Goal: Information Seeking & Learning: Learn about a topic

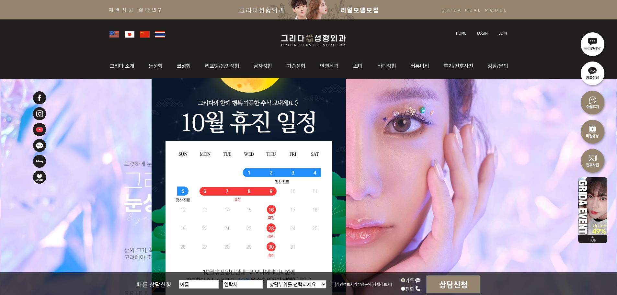
click at [485, 33] on img at bounding box center [482, 33] width 11 height 4
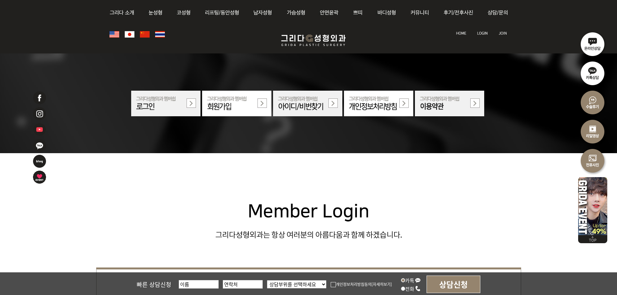
scroll to position [130, 0]
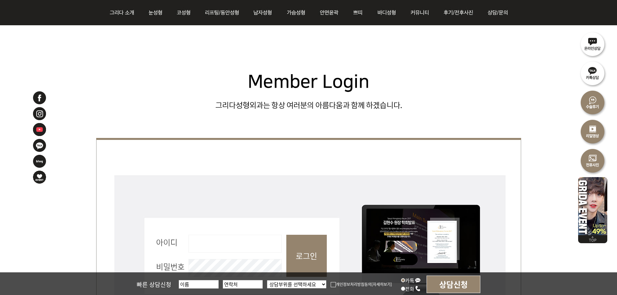
drag, startPoint x: 240, startPoint y: 246, endPoint x: 244, endPoint y: 252, distance: 7.6
click at [240, 246] on input "아이디 필수" at bounding box center [235, 244] width 93 height 18
type input "admin"
click at [298, 257] on input "로그인" at bounding box center [307, 256] width 41 height 42
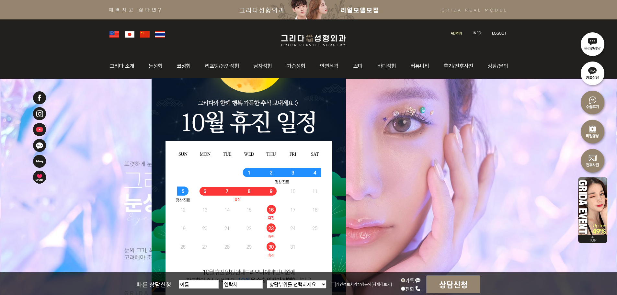
click at [460, 31] on img at bounding box center [456, 33] width 11 height 4
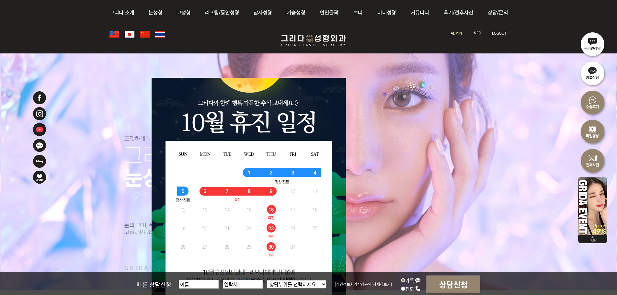
scroll to position [130, 0]
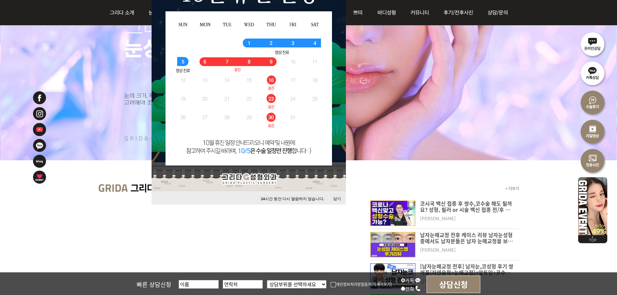
click at [343, 200] on button "닫기" at bounding box center [337, 199] width 14 height 9
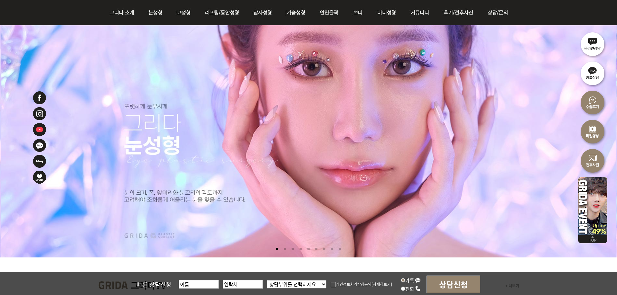
scroll to position [97, 0]
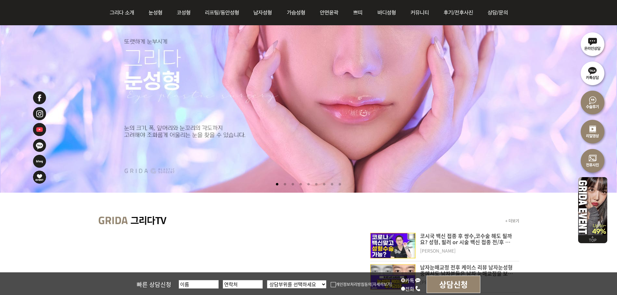
click at [344, 182] on li at bounding box center [340, 185] width 7 height 12
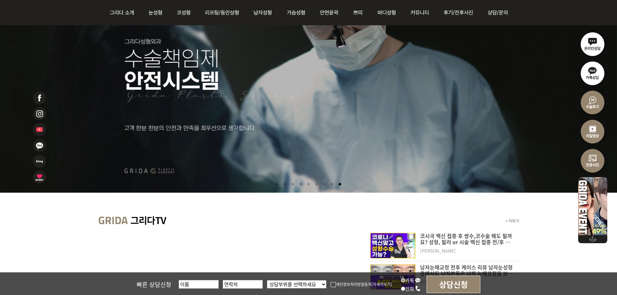
click at [334, 185] on li at bounding box center [332, 185] width 7 height 12
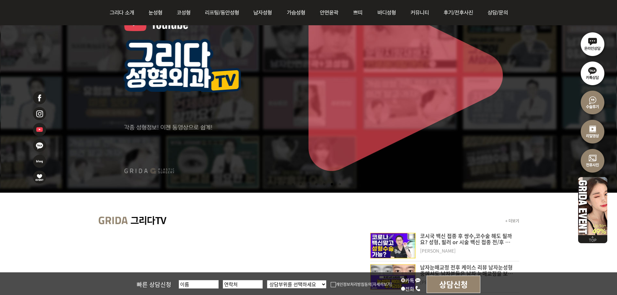
click at [328, 186] on li at bounding box center [324, 185] width 7 height 12
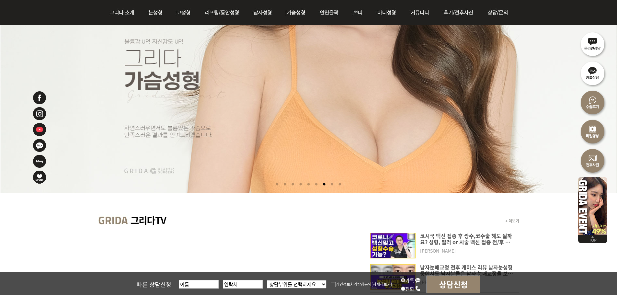
click at [316, 185] on li at bounding box center [316, 185] width 7 height 12
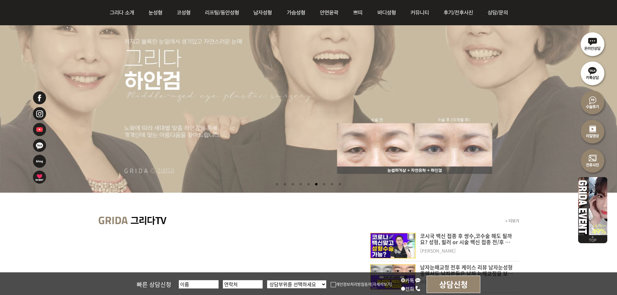
click at [306, 183] on li at bounding box center [308, 185] width 7 height 12
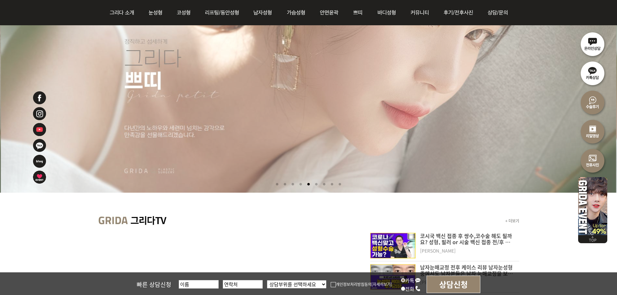
click at [300, 186] on li at bounding box center [301, 185] width 7 height 12
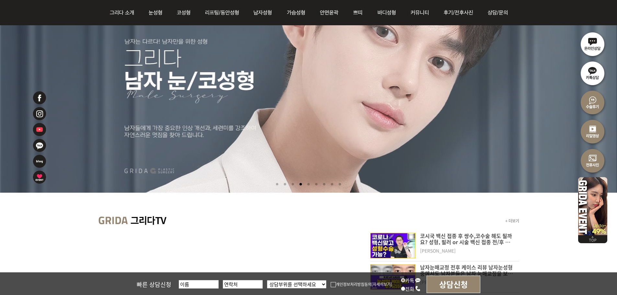
click at [291, 184] on li at bounding box center [292, 185] width 7 height 12
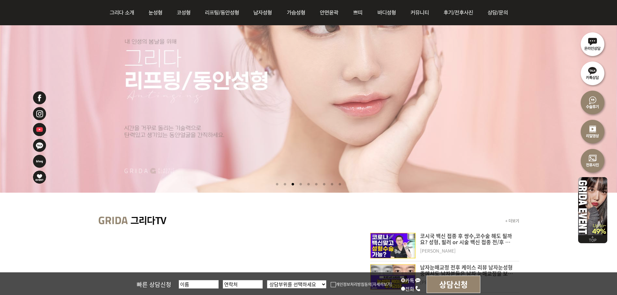
click at [282, 185] on li at bounding box center [285, 185] width 7 height 12
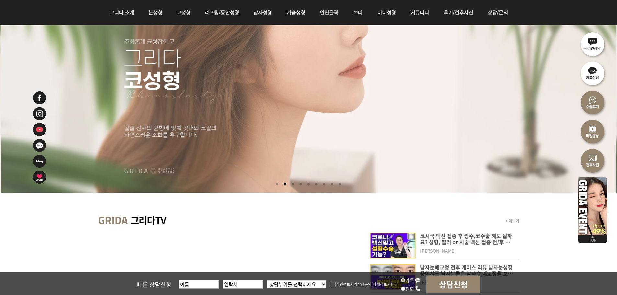
click at [274, 186] on li at bounding box center [277, 185] width 7 height 12
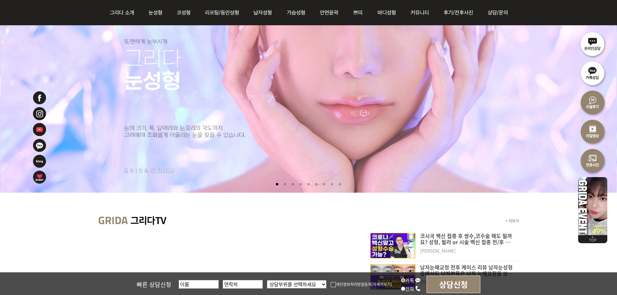
click at [292, 185] on li at bounding box center [292, 185] width 7 height 12
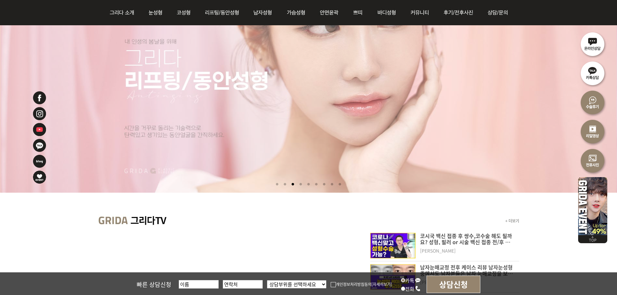
click at [284, 185] on li at bounding box center [285, 185] width 7 height 12
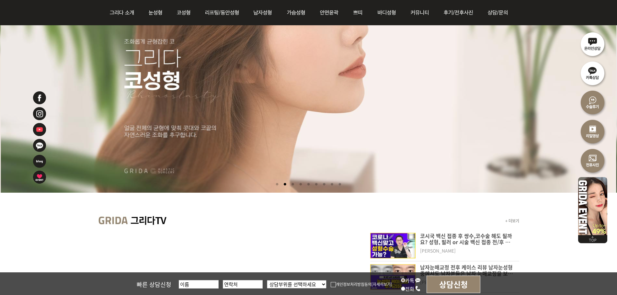
click at [290, 184] on li at bounding box center [292, 185] width 7 height 12
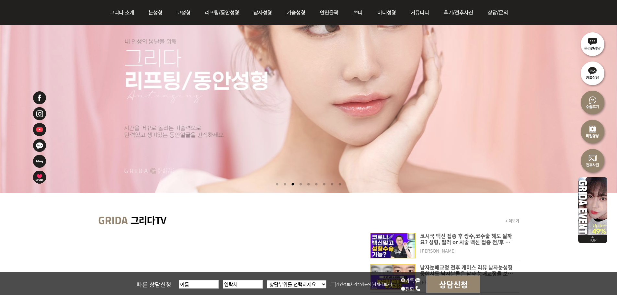
click at [294, 184] on li at bounding box center [292, 185] width 7 height 12
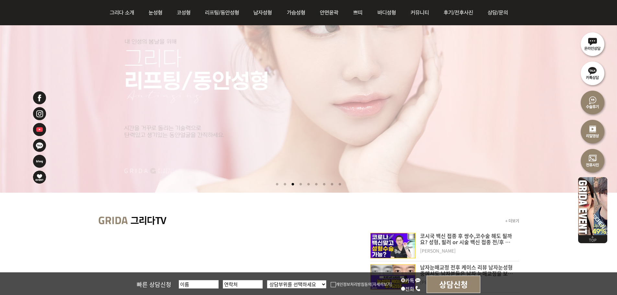
click at [299, 184] on li at bounding box center [301, 185] width 7 height 12
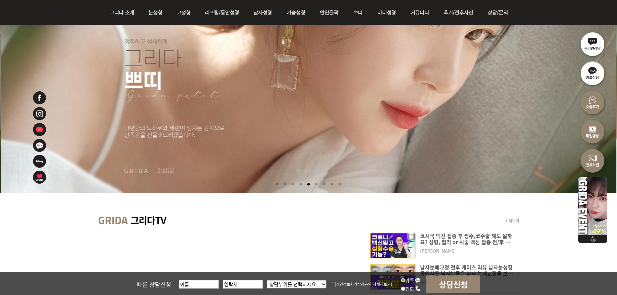
click at [302, 184] on li at bounding box center [301, 185] width 7 height 12
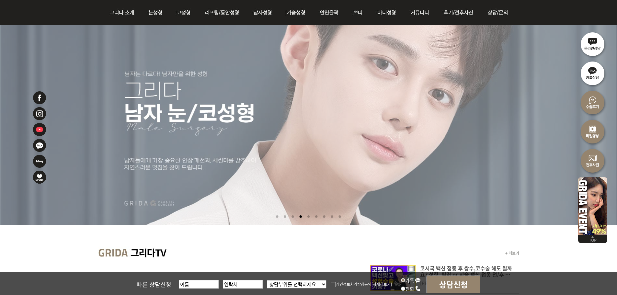
scroll to position [32, 0]
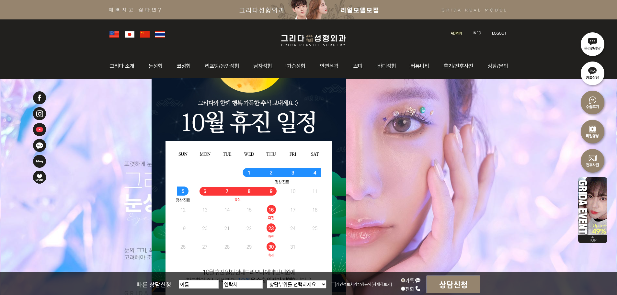
click at [457, 31] on link at bounding box center [457, 27] width 18 height 9
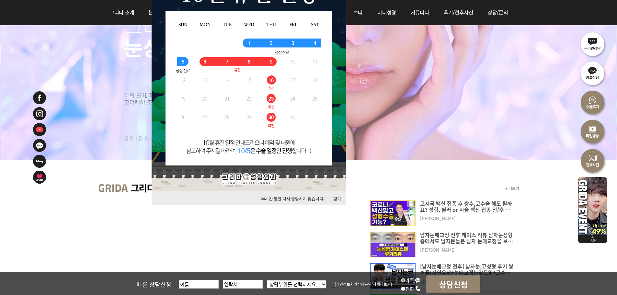
scroll to position [162, 0]
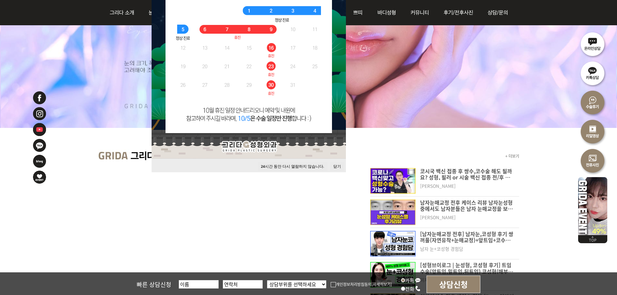
click at [339, 165] on button "닫기" at bounding box center [337, 166] width 14 height 9
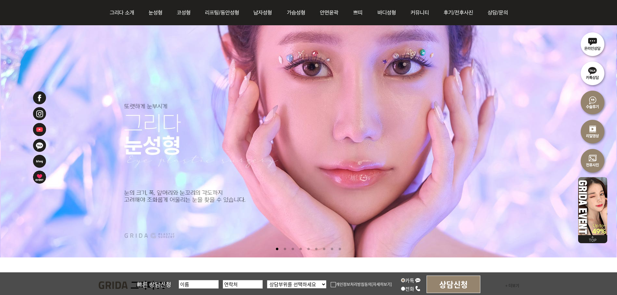
scroll to position [65, 0]
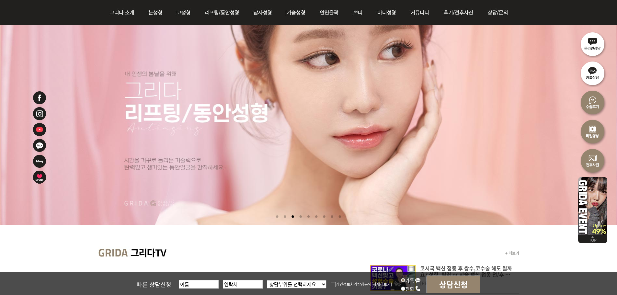
click at [274, 119] on li at bounding box center [308, 107] width 617 height 237
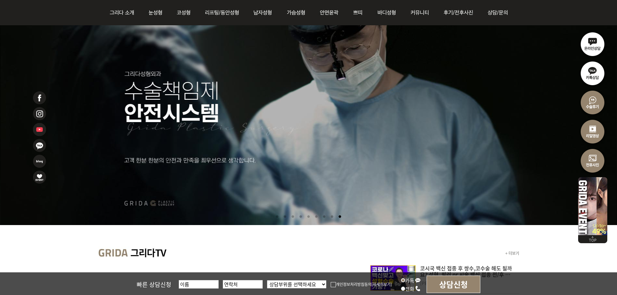
click at [306, 218] on li at bounding box center [308, 217] width 7 height 12
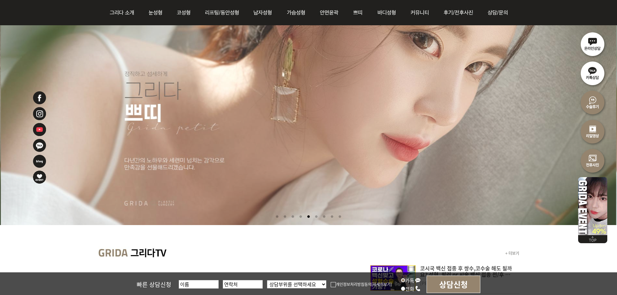
click at [298, 215] on li at bounding box center [301, 217] width 7 height 12
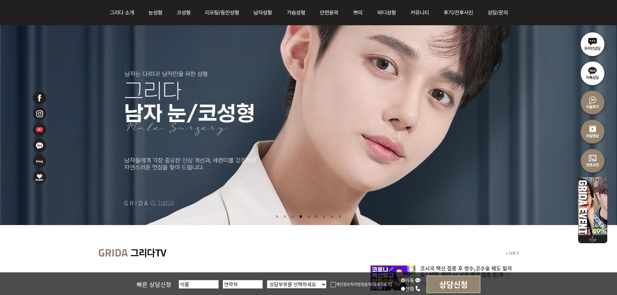
click at [293, 216] on li at bounding box center [292, 217] width 7 height 12
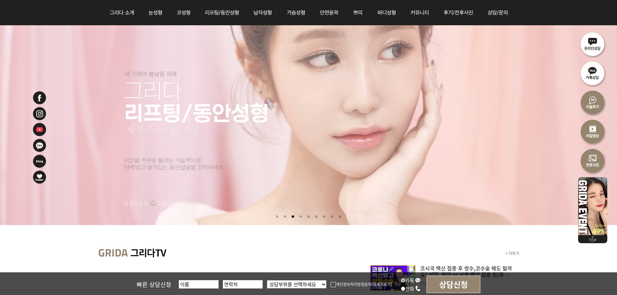
click at [282, 217] on li at bounding box center [285, 217] width 7 height 12
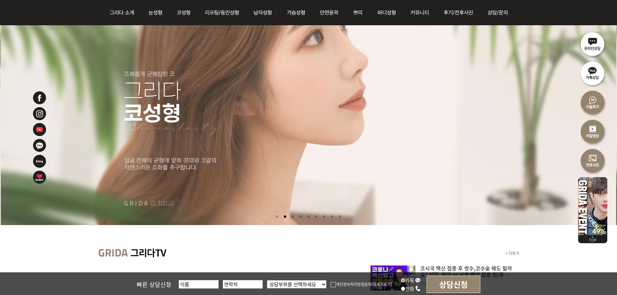
click at [290, 217] on li at bounding box center [292, 217] width 7 height 12
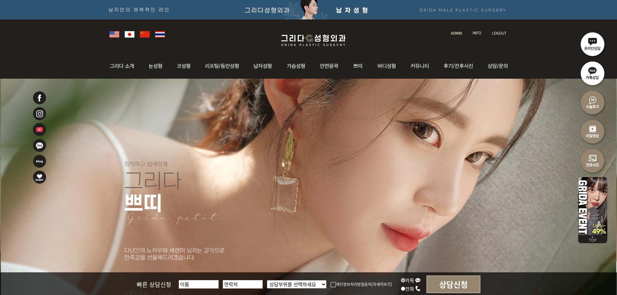
scroll to position [97, 0]
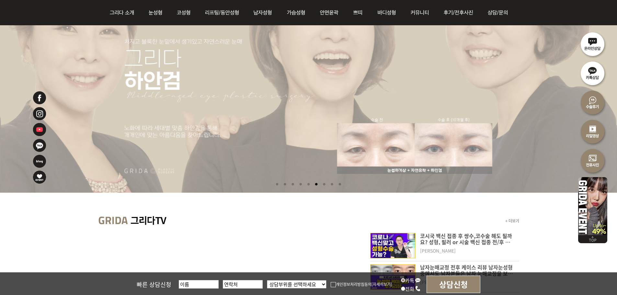
click at [298, 182] on li at bounding box center [301, 185] width 7 height 12
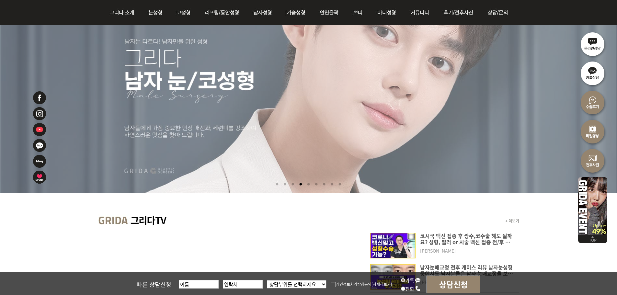
click at [292, 184] on li at bounding box center [292, 185] width 7 height 12
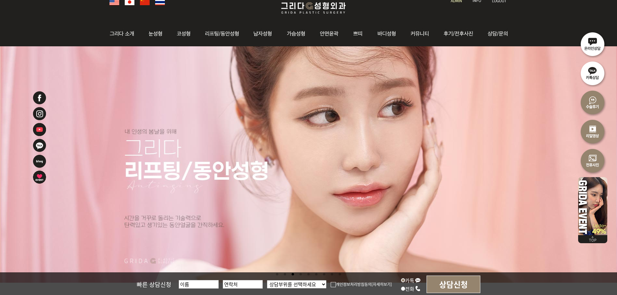
scroll to position [65, 0]
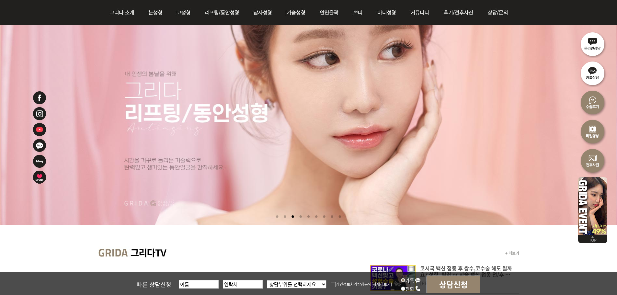
click at [284, 218] on li at bounding box center [285, 217] width 7 height 12
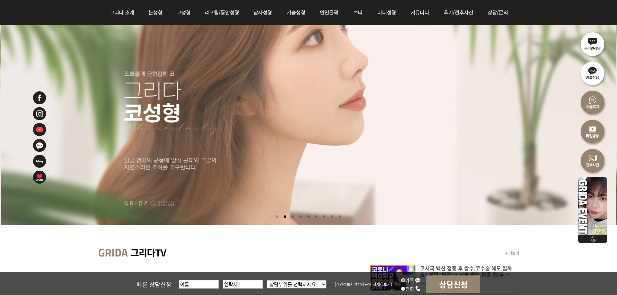
click at [275, 217] on li at bounding box center [277, 217] width 7 height 12
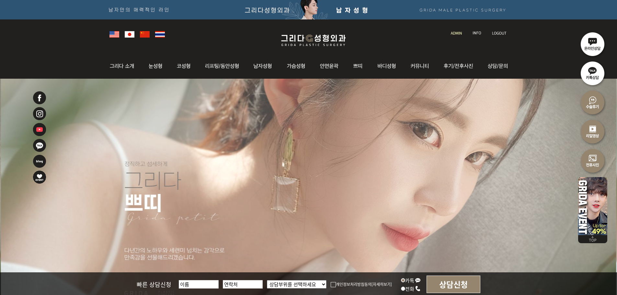
scroll to position [97, 0]
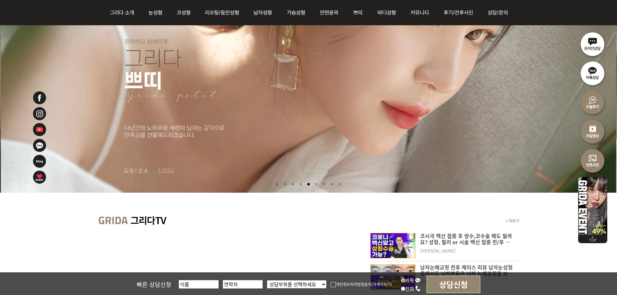
click at [320, 182] on li at bounding box center [316, 185] width 7 height 12
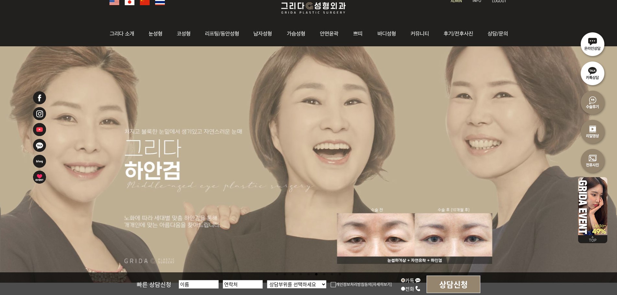
scroll to position [65, 0]
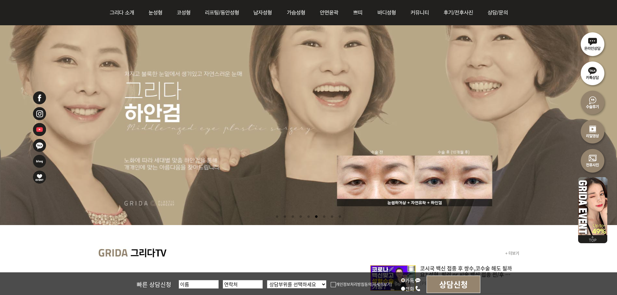
click at [326, 216] on li at bounding box center [324, 217] width 7 height 12
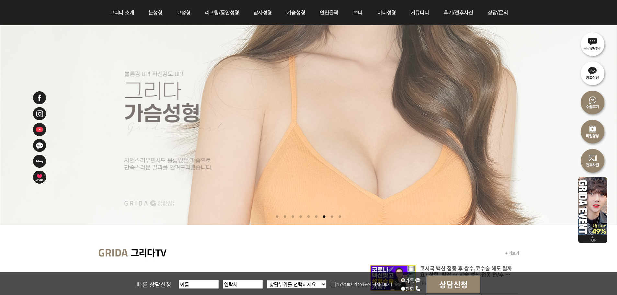
click at [334, 216] on li at bounding box center [332, 217] width 7 height 12
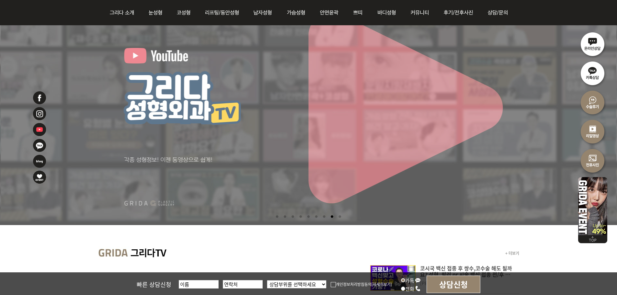
click at [323, 218] on li at bounding box center [324, 217] width 7 height 12
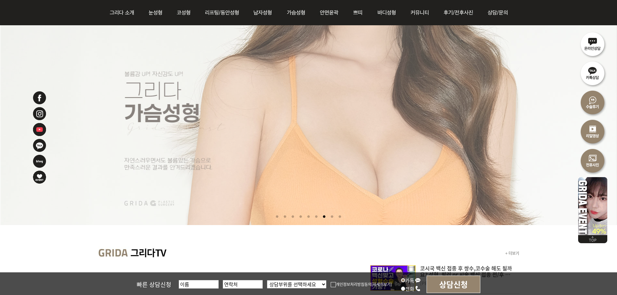
click at [318, 215] on li at bounding box center [316, 217] width 7 height 12
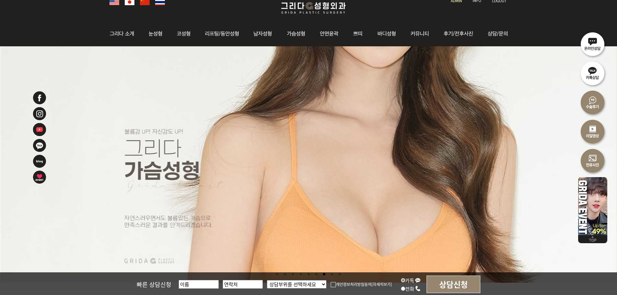
scroll to position [97, 0]
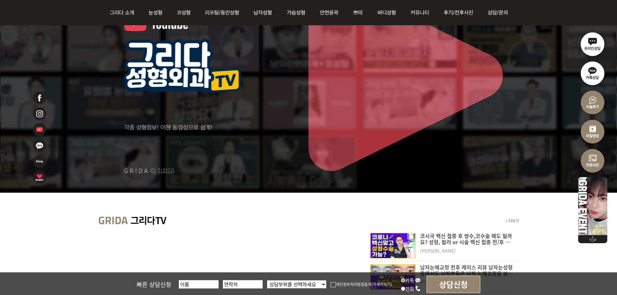
click at [295, 183] on li at bounding box center [292, 185] width 7 height 12
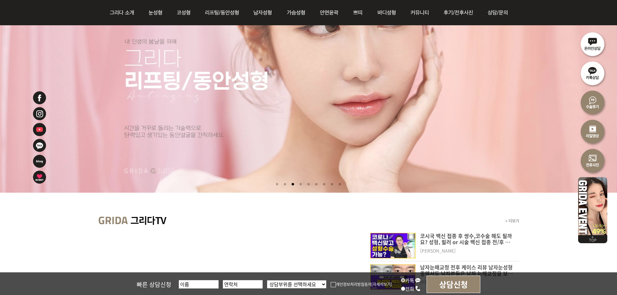
click at [287, 186] on li at bounding box center [285, 185] width 7 height 12
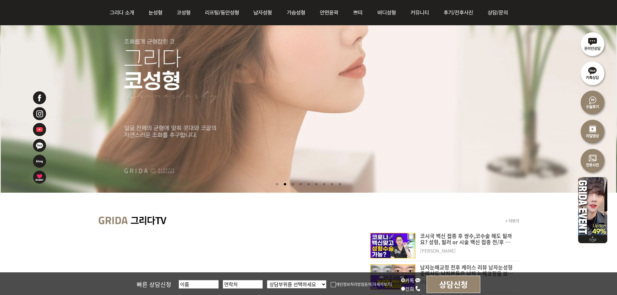
click at [279, 184] on ul at bounding box center [308, 185] width 369 height 13
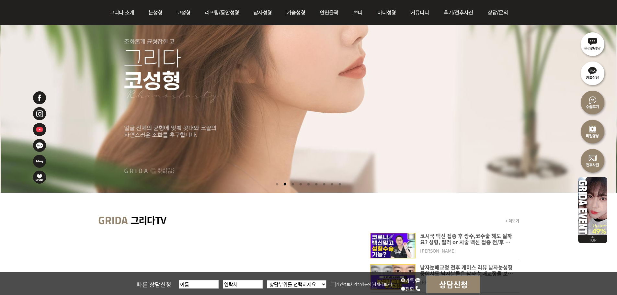
click at [276, 184] on li at bounding box center [277, 185] width 7 height 12
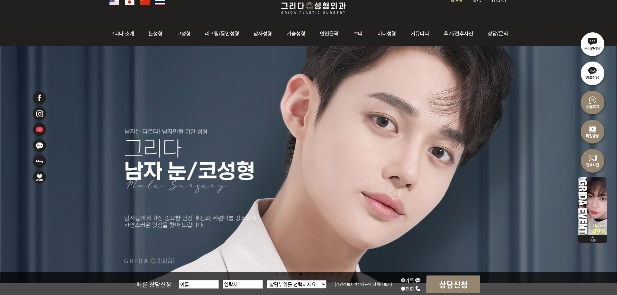
scroll to position [65, 0]
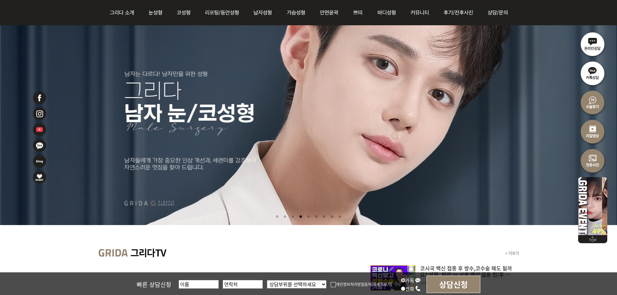
click at [309, 217] on li at bounding box center [308, 217] width 7 height 12
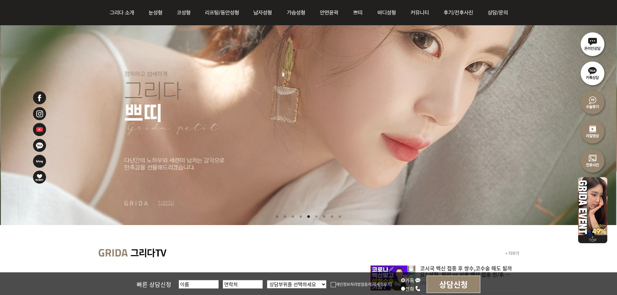
click at [311, 217] on li at bounding box center [308, 217] width 7 height 12
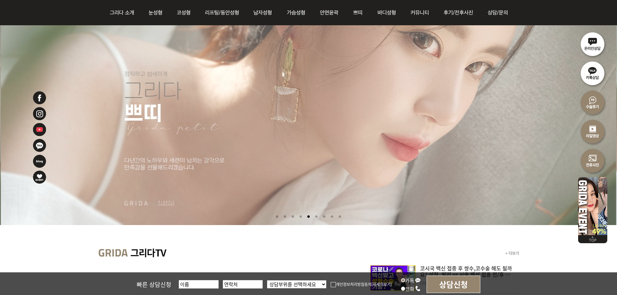
click at [317, 218] on li at bounding box center [316, 217] width 7 height 12
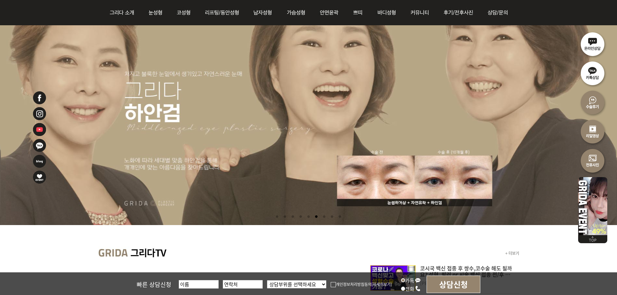
click at [325, 217] on li at bounding box center [324, 217] width 7 height 12
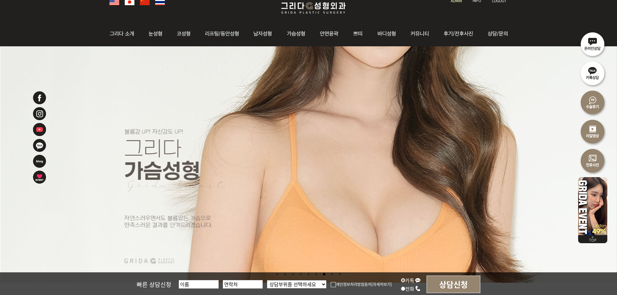
scroll to position [97, 0]
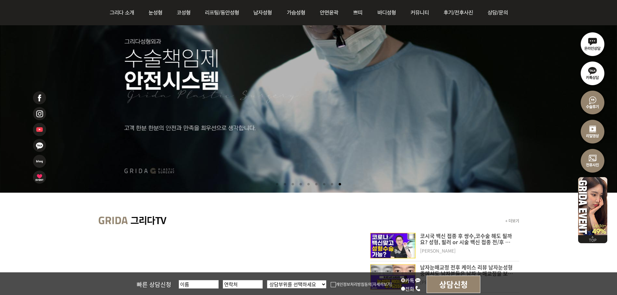
click at [274, 188] on li at bounding box center [277, 185] width 7 height 12
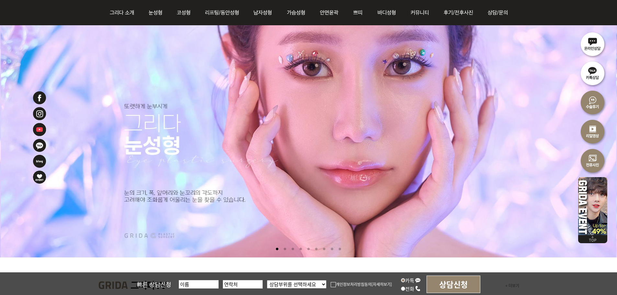
scroll to position [65, 0]
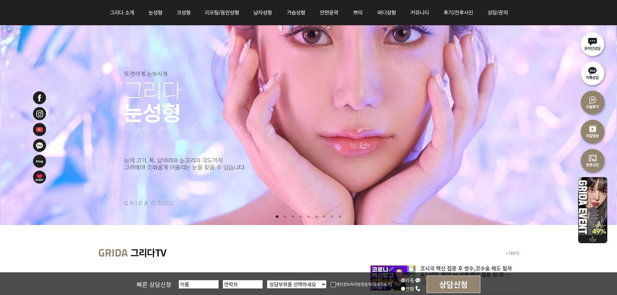
click at [284, 216] on li at bounding box center [285, 217] width 7 height 12
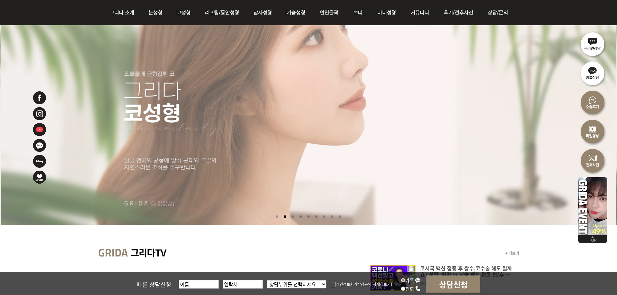
click at [290, 217] on li at bounding box center [292, 217] width 7 height 12
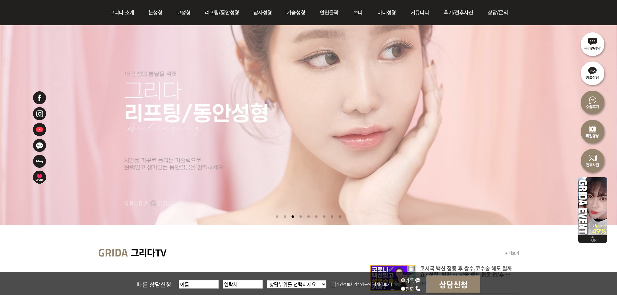
click at [298, 217] on li at bounding box center [301, 217] width 7 height 12
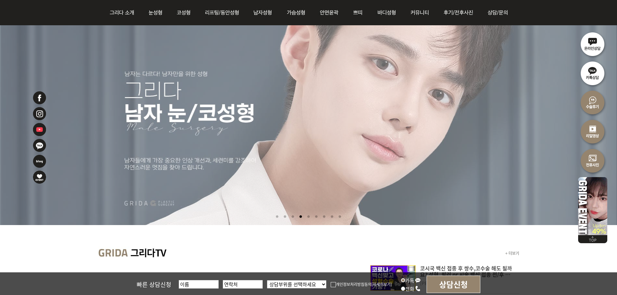
click at [306, 218] on li at bounding box center [308, 217] width 7 height 12
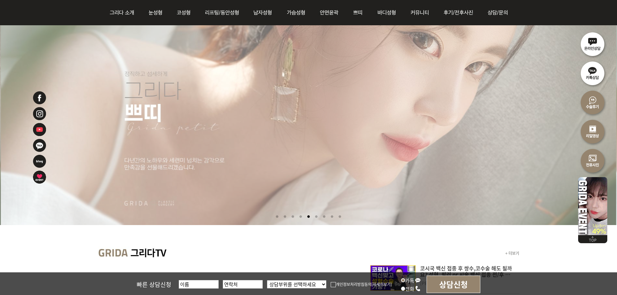
click at [319, 217] on li at bounding box center [316, 217] width 7 height 12
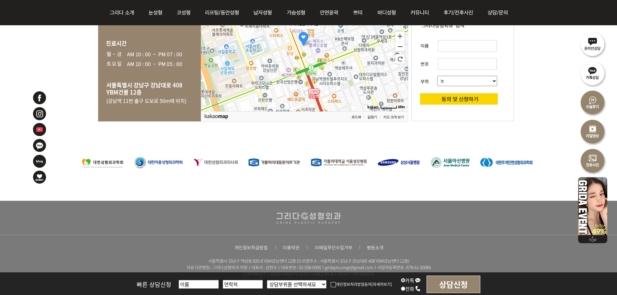
scroll to position [1329, 0]
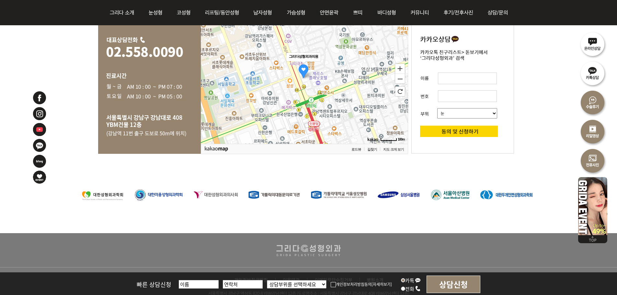
click at [446, 111] on select "눈 코 동안/리프팅 가슴성형 안면윤곽 피부/쁘띠 바디성형" at bounding box center [468, 113] width 60 height 10
select select "35"
click at [438, 108] on select "눈 코 동안/리프팅 가슴성형 안면윤곽 피부/쁘띠 바디성형" at bounding box center [468, 113] width 60 height 10
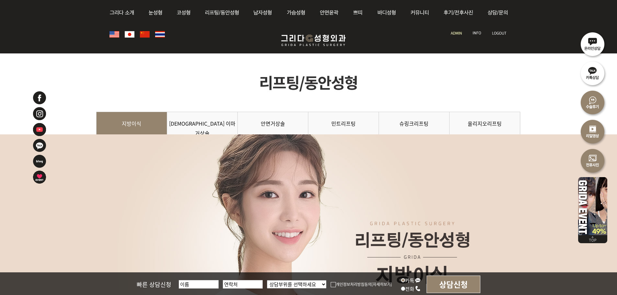
scroll to position [162, 0]
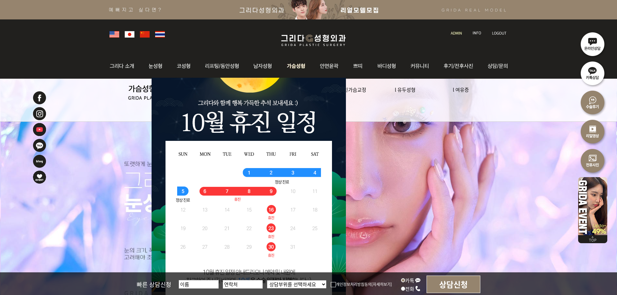
click at [300, 64] on img at bounding box center [296, 65] width 33 height 25
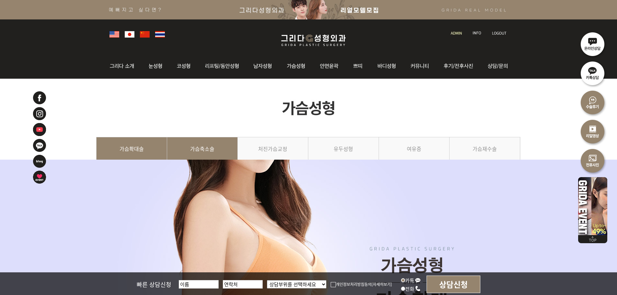
click at [171, 146] on link "가슴축소술" at bounding box center [202, 151] width 71 height 29
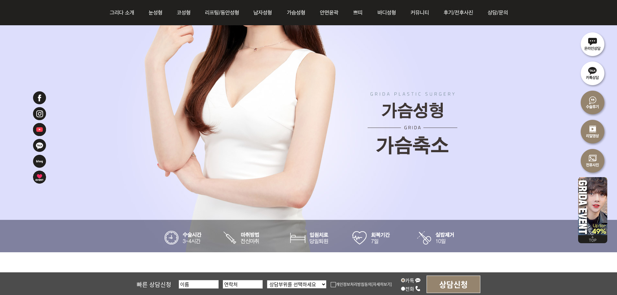
scroll to position [32, 0]
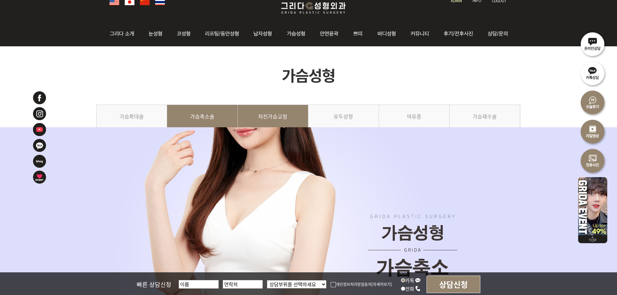
click at [279, 116] on link "처진가슴교정" at bounding box center [273, 119] width 71 height 29
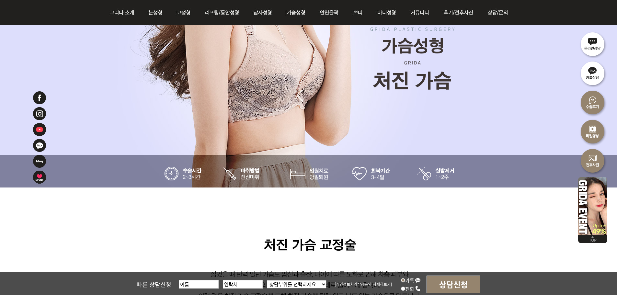
scroll to position [65, 0]
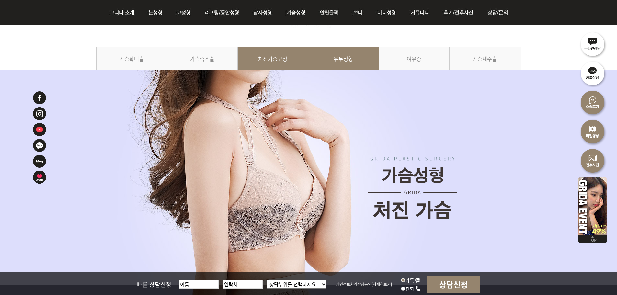
click at [369, 61] on link "유두성형" at bounding box center [344, 61] width 71 height 29
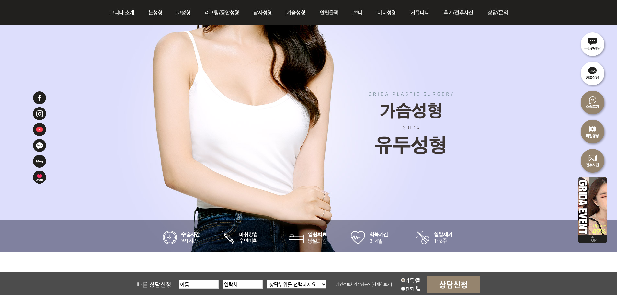
scroll to position [65, 0]
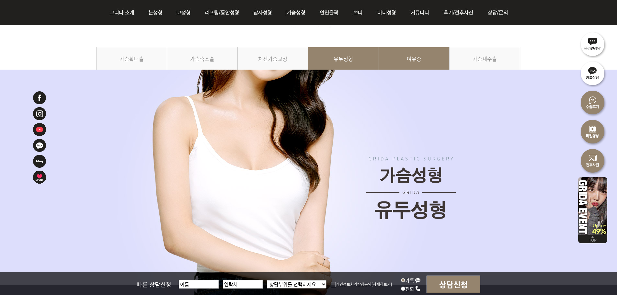
click at [414, 67] on link "여유증" at bounding box center [414, 61] width 71 height 29
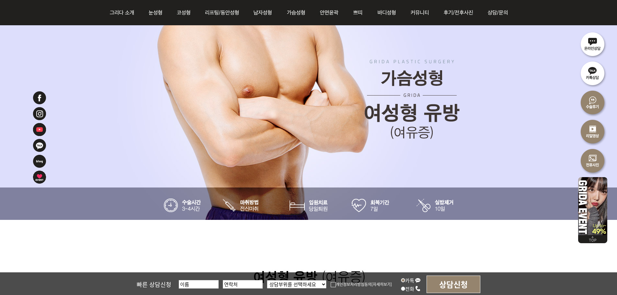
scroll to position [32, 0]
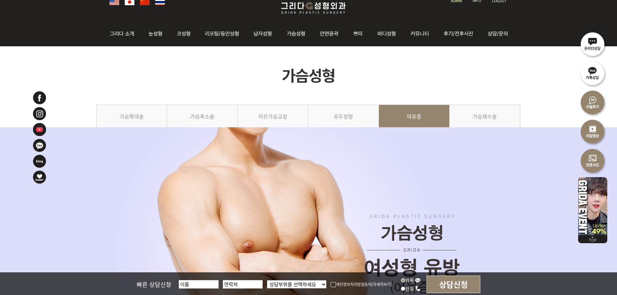
click at [472, 131] on div at bounding box center [308, 254] width 425 height 254
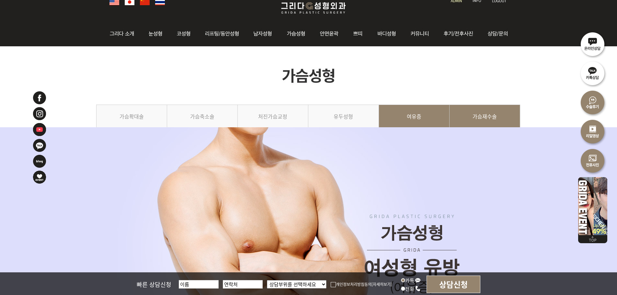
click at [474, 125] on link "가슴재수술" at bounding box center [485, 119] width 71 height 29
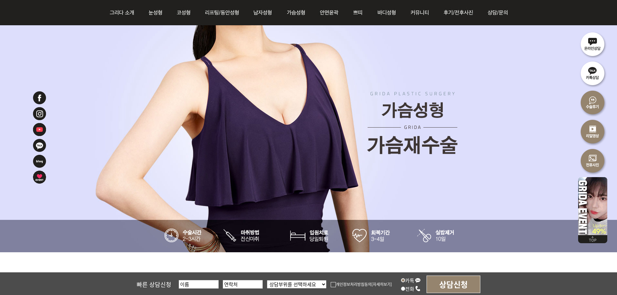
scroll to position [32, 0]
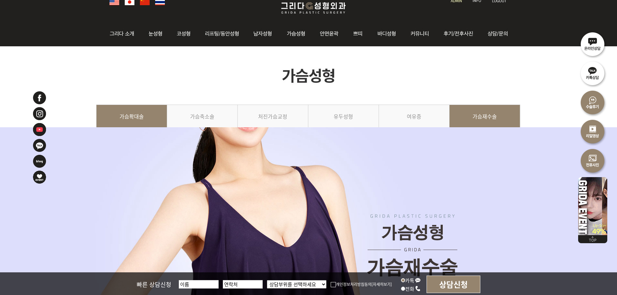
click at [146, 121] on link "가슴확대술" at bounding box center [131, 119] width 71 height 29
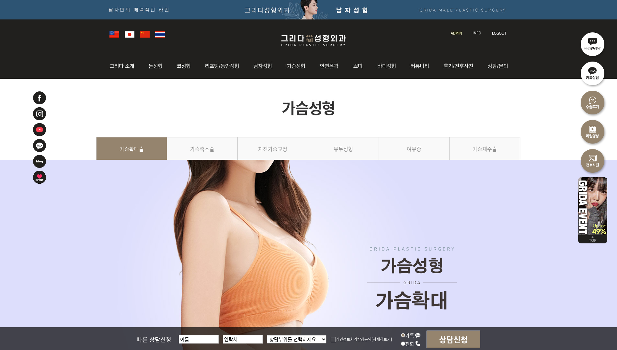
click at [300, 210] on img at bounding box center [308, 291] width 425 height 248
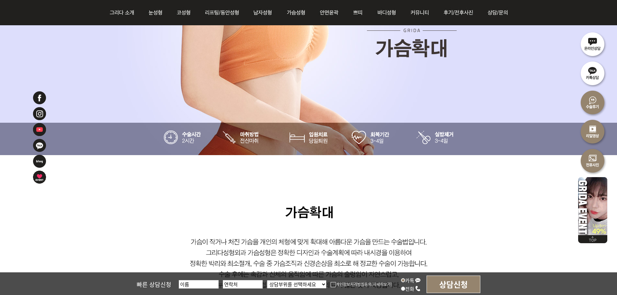
scroll to position [259, 0]
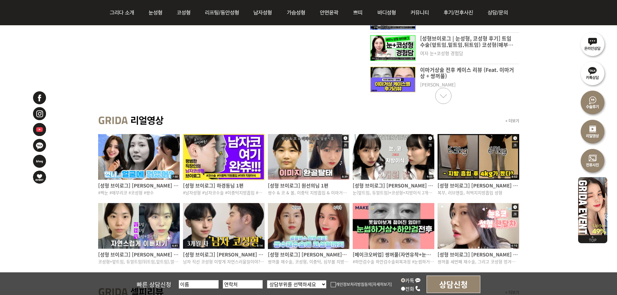
scroll to position [292, 0]
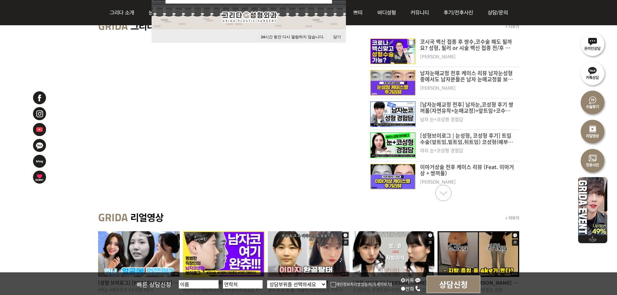
click at [442, 192] on link "Next slide" at bounding box center [444, 193] width 16 height 16
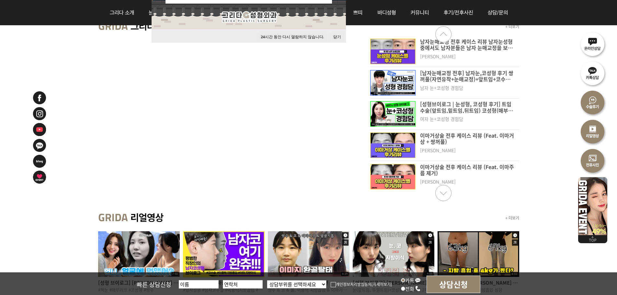
click at [442, 192] on link "Next slide" at bounding box center [444, 193] width 16 height 16
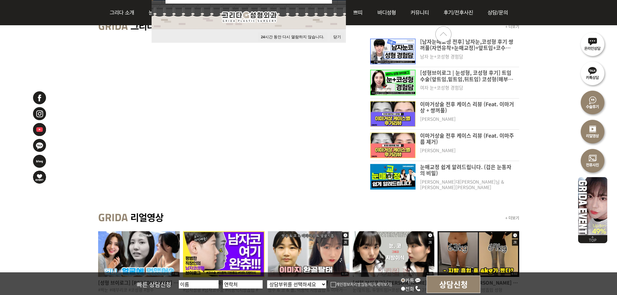
click at [442, 192] on link "Next slide" at bounding box center [444, 193] width 16 height 16
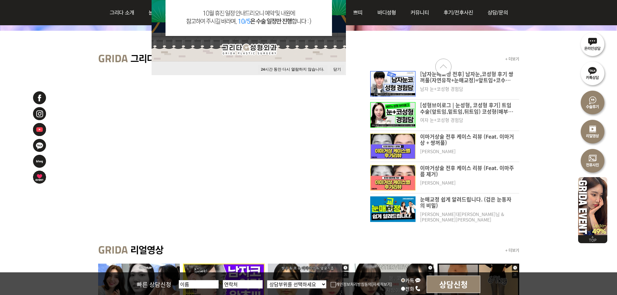
scroll to position [162, 0]
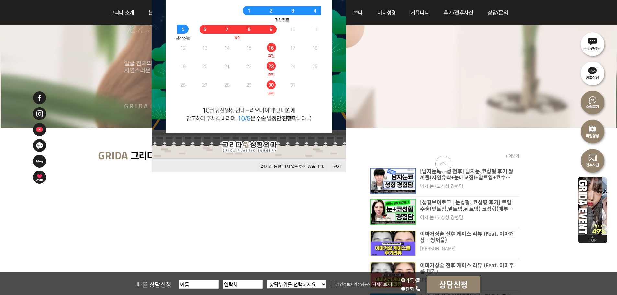
click at [445, 163] on link "Previous slide" at bounding box center [444, 164] width 16 height 16
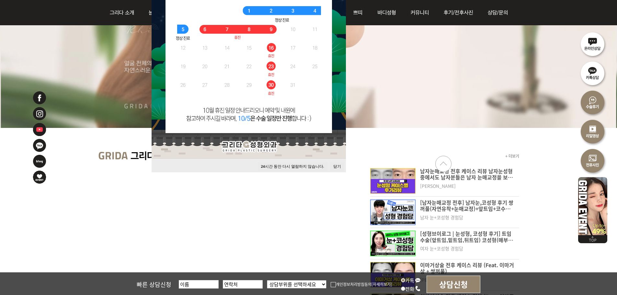
click at [445, 163] on link "Previous slide" at bounding box center [444, 164] width 16 height 16
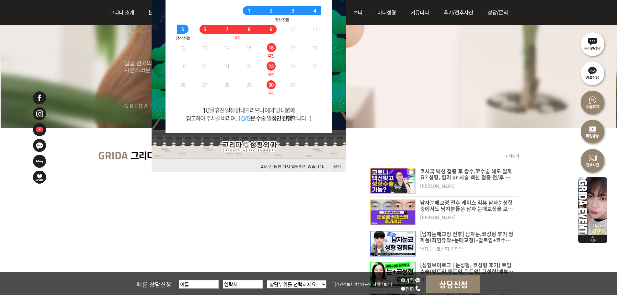
click at [445, 163] on link "Previous slide" at bounding box center [444, 164] width 16 height 16
click at [507, 158] on link "+ 더보기" at bounding box center [513, 156] width 14 height 6
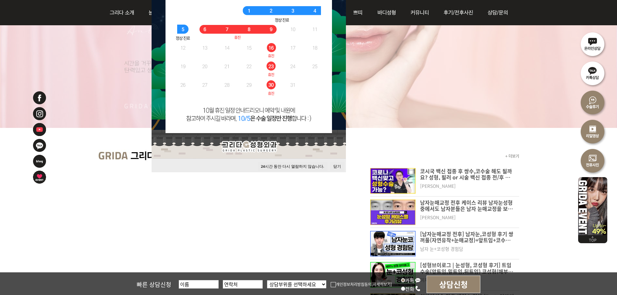
scroll to position [292, 0]
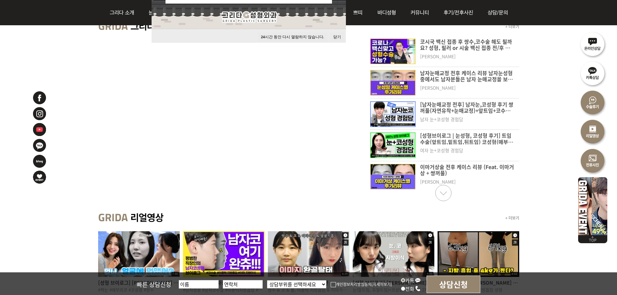
click at [442, 198] on link "Next slide" at bounding box center [444, 193] width 16 height 16
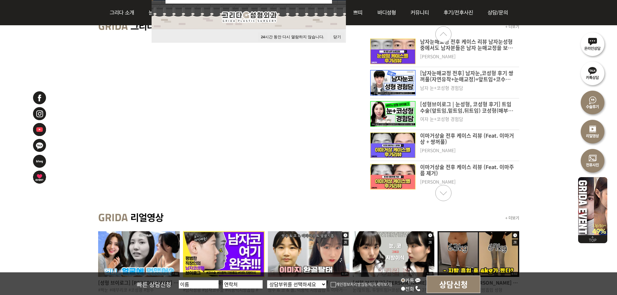
click at [442, 198] on link "Next slide" at bounding box center [444, 193] width 16 height 16
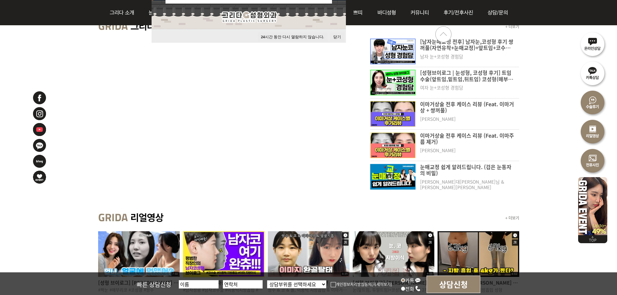
scroll to position [421, 0]
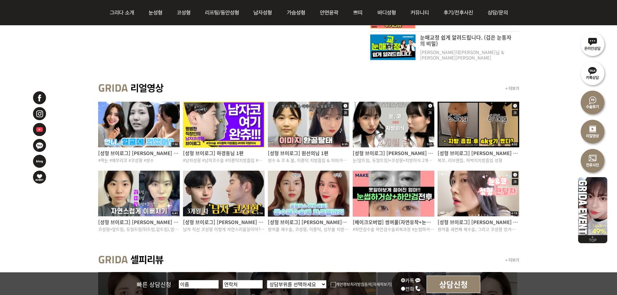
click at [132, 130] on img at bounding box center [139, 124] width 82 height 48
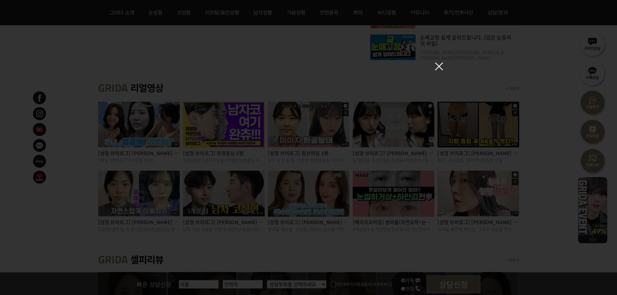
click at [439, 62] on div at bounding box center [308, 147] width 617 height 295
click at [437, 69] on img at bounding box center [439, 66] width 8 height 8
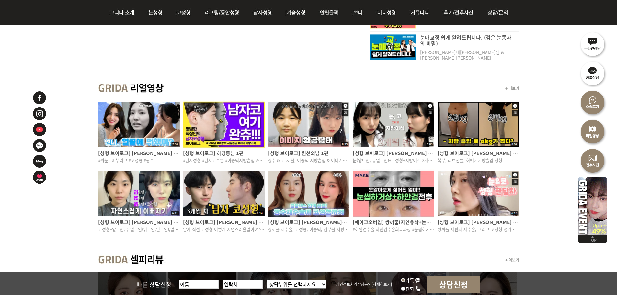
click at [391, 134] on img at bounding box center [394, 124] width 82 height 48
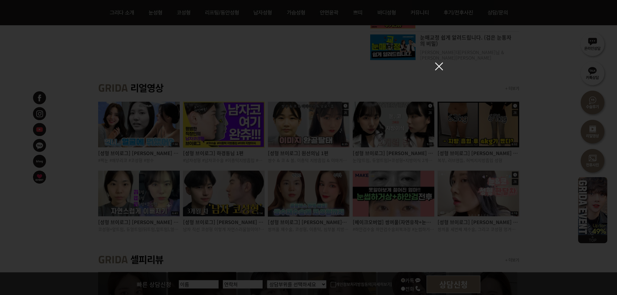
click at [441, 66] on img at bounding box center [439, 66] width 8 height 8
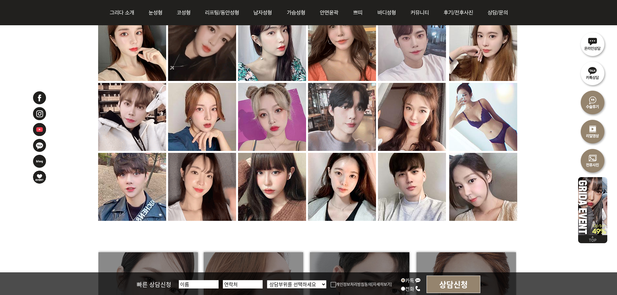
scroll to position [648, 0]
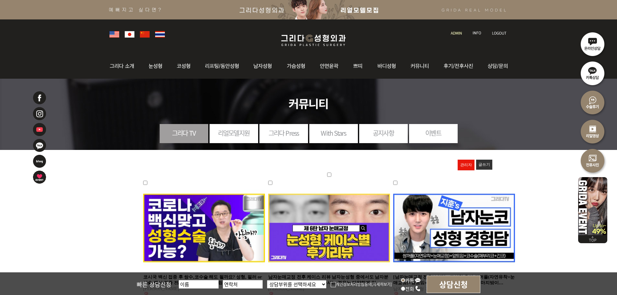
drag, startPoint x: 398, startPoint y: 230, endPoint x: 407, endPoint y: 138, distance: 92.5
